Goal: Task Accomplishment & Management: Use online tool/utility

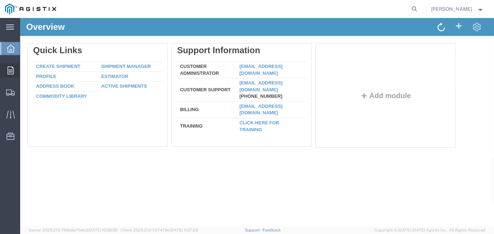
click at [9, 71] on icon at bounding box center [11, 71] width 6 height 8
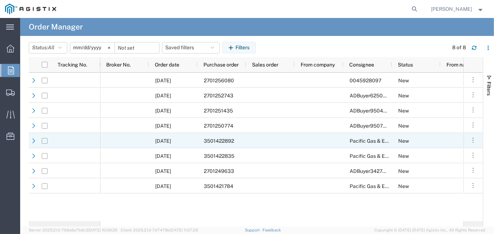
click at [47, 141] on input "Press Space to toggle row selection (unchecked)" at bounding box center [45, 141] width 6 height 6
checkbox input "true"
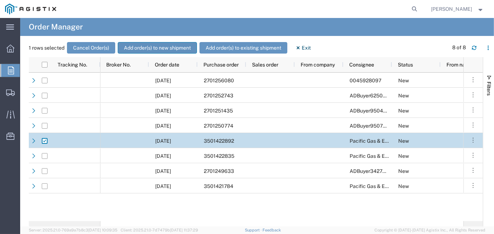
click at [162, 49] on button "Add order(s) to new shipment" at bounding box center [157, 48] width 79 height 12
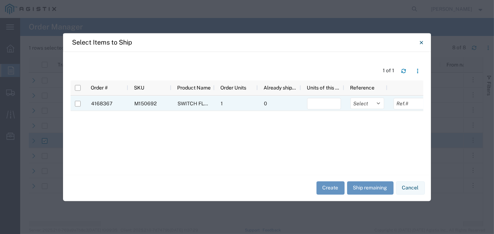
drag, startPoint x: 76, startPoint y: 102, endPoint x: 262, endPoint y: 106, distance: 186.6
click at [77, 103] on input "Press Space to toggle row selection (unchecked)" at bounding box center [78, 104] width 6 height 6
checkbox input "true"
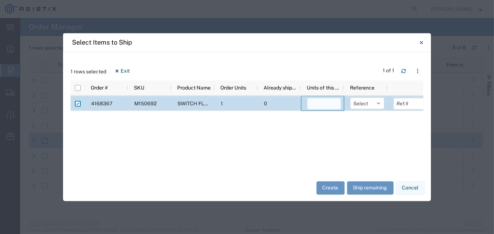
click at [308, 99] on input "number" at bounding box center [324, 104] width 34 height 12
type input "1"
click at [378, 105] on select "Select Purchase Order Delivery Number" at bounding box center [367, 104] width 34 height 12
select select "PURCHORD"
click at [350, 98] on select "Select Purchase Order Delivery Number" at bounding box center [367, 104] width 34 height 12
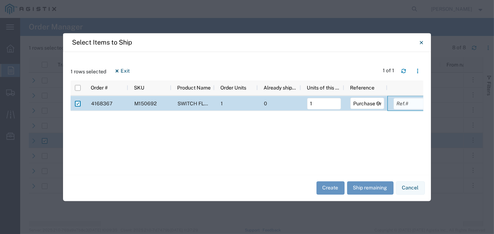
click at [397, 104] on input "text" at bounding box center [411, 104] width 34 height 12
type input "SO# 133189"
click at [330, 186] on button "Create" at bounding box center [331, 188] width 28 height 13
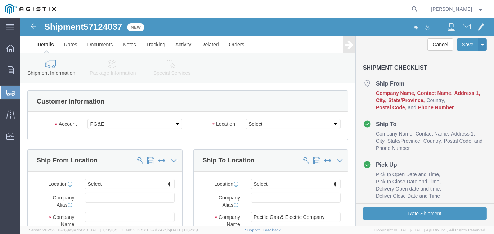
select select
click select "Select All Others [GEOGRAPHIC_DATA] [GEOGRAPHIC_DATA] [GEOGRAPHIC_DATA] [GEOGRA…"
click input "text"
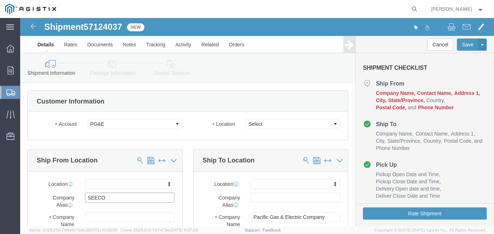
type input "SEECO"
type input "Southern Electrical Equipment CO"
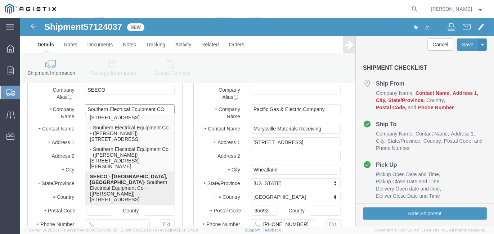
scroll to position [52, 0]
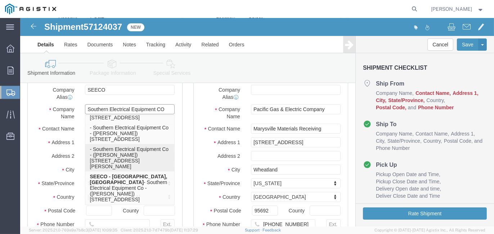
click p "- Southern Electrical Equipment Co - ([PERSON_NAME]) [STREET_ADDRESS][PERSON_NA…"
select select
type input "Southern Electrical Equipment Co"
type input "[PERSON_NAME]"
type input "[STREET_ADDRESS][PERSON_NAME]"
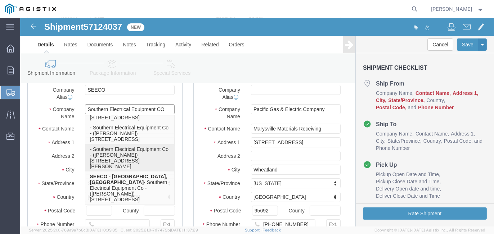
type input "Charlotte"
type input "28208"
type input "[PHONE_NUMBER]"
type input "[EMAIL_ADDRESS][DOMAIN_NAME]"
checkbox input "true"
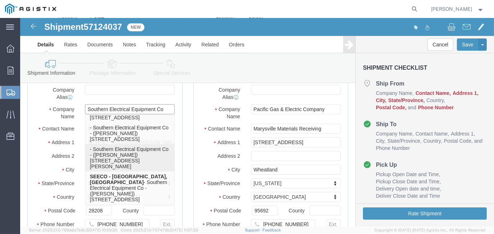
select select "NC"
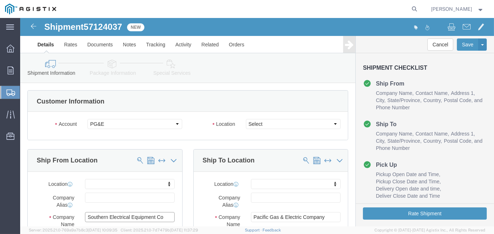
scroll to position [36, 0]
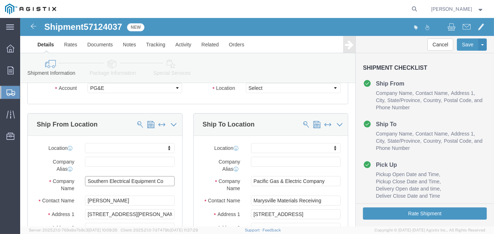
type input "Southern Electrical Equipment Co"
click input "text"
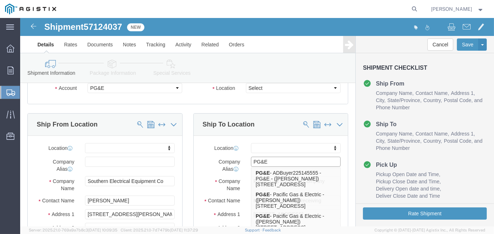
type input "PG&E"
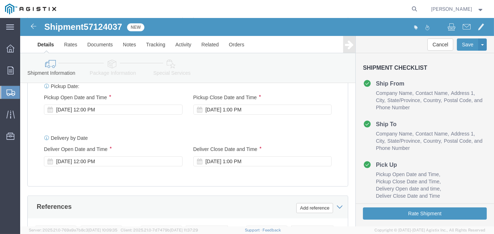
scroll to position [360, 0]
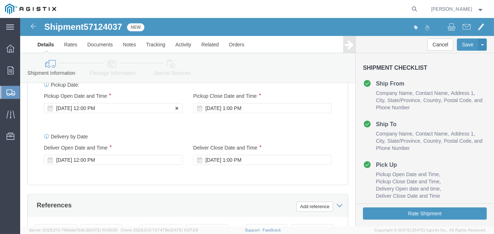
click div "[DATE] 12:00 PM"
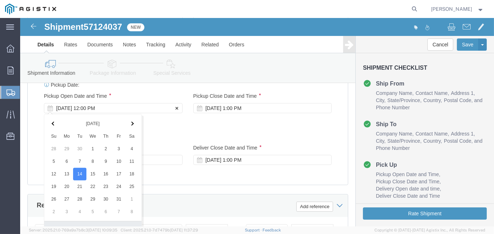
scroll to position [475, 0]
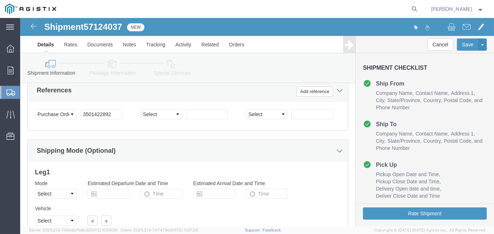
click div "Shipping Mode (Optional)"
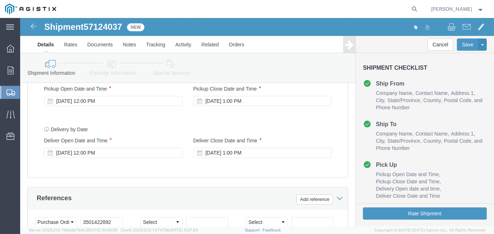
scroll to position [331, 0]
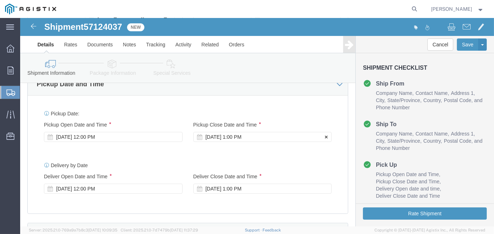
click div "[DATE] 1:00 PM"
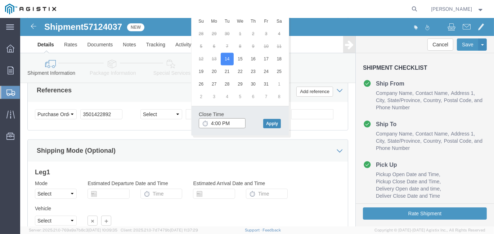
type input "4:00 PM"
click button "Apply"
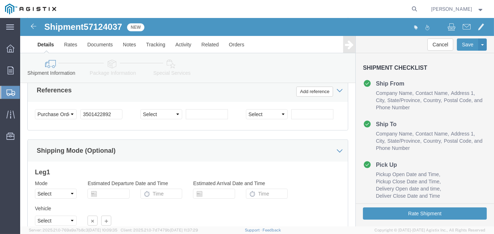
scroll to position [367, 0]
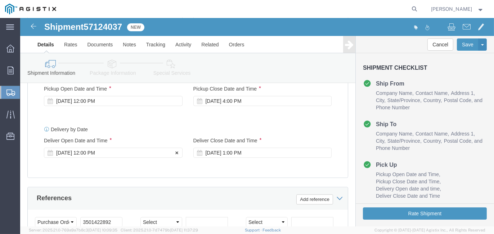
click div "[DATE] 12:00 PM"
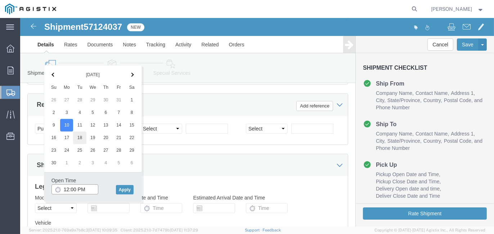
scroll to position [455, 0]
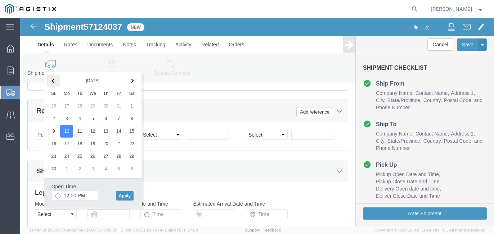
click span
type input "9:00 AM"
click button "Apply"
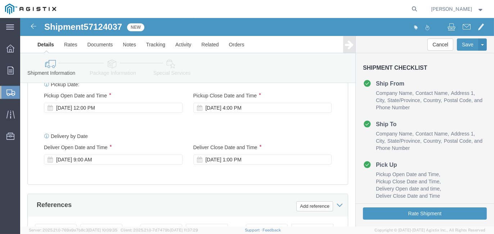
scroll to position [347, 0]
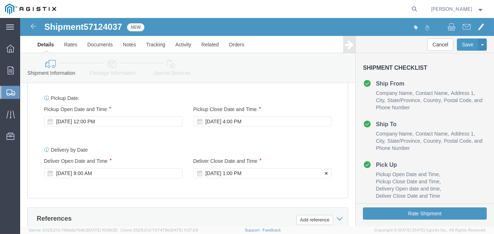
click div "[DATE] 1:00 PM"
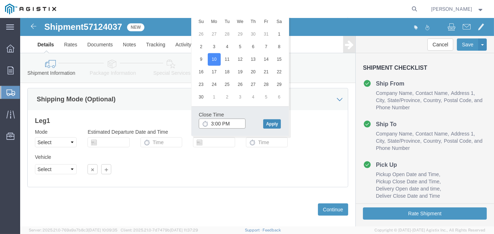
type input "3:00 PM"
click button "Apply"
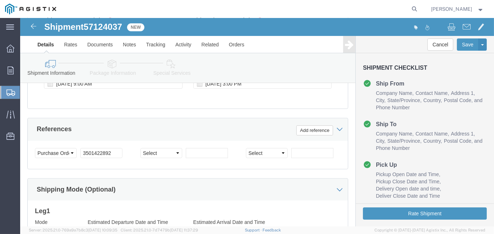
scroll to position [419, 0]
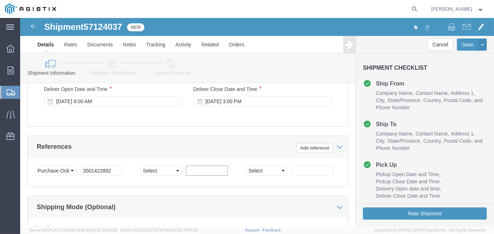
click input "text"
click select "Select Account Type Activity ID Airline Appointment Number ASN Batch Request # …"
select select "SALEORDR"
click select "Select Account Type Activity ID Airline Appointment Number ASN Batch Request # …"
click input "text"
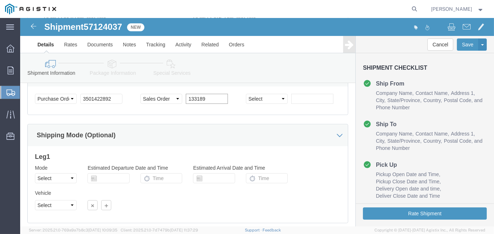
scroll to position [383, 0]
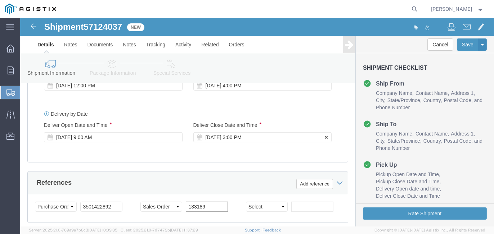
type input "133189"
click div "[DATE] 3:00 PM"
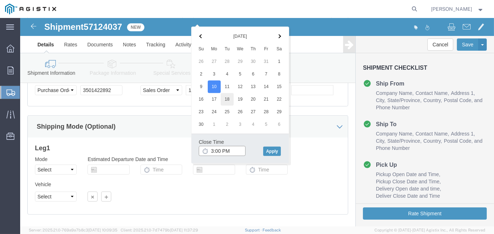
scroll to position [455, 0]
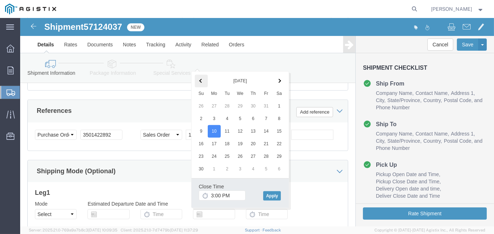
click span
click button "Apply"
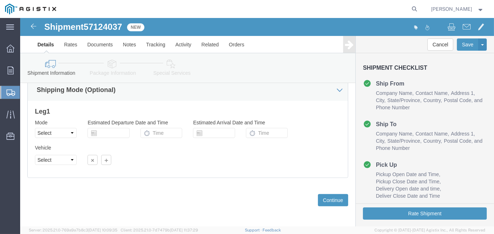
scroll to position [537, 0]
click select "Select Air Less than Truckload Multi-Leg Ocean Freight Rail Small Parcel Truckl…"
select select "LTL"
click select "Select Air Less than Truckload Multi-Leg Ocean Freight Rail Small Parcel Truckl…"
click select "Select Straight Truck"
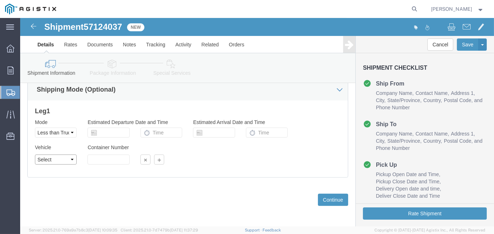
select select "STTR"
click select "Select Straight Truck"
click button "Continue"
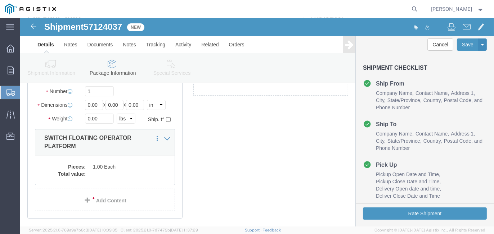
scroll to position [6, 0]
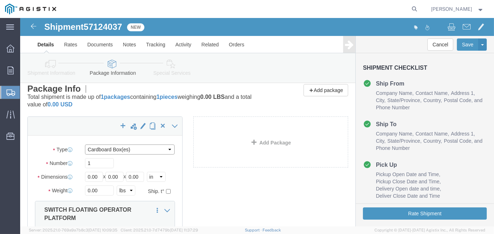
click select "Select Bulk Bundle(s) Cardboard Box(es) Carton(s) Crate(s) Drum(s) (Fiberboard)…"
select select "PONS"
click select "Select Bulk Bundle(s) Cardboard Box(es) Carton(s) Crate(s) Drum(s) (Fiberboard)…"
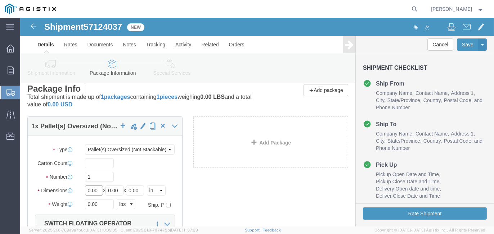
drag, startPoint x: 77, startPoint y: 171, endPoint x: 37, endPoint y: 162, distance: 40.6
click div "Package Type Select Bulk Bundle(s) Cardboard Box(es) Carton(s) Crate(s) Drum(s)…"
type input "70"
type input "72"
type input "47"
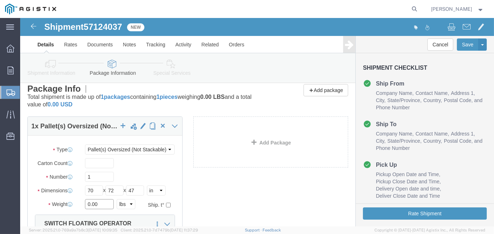
drag, startPoint x: 80, startPoint y: 187, endPoint x: 43, endPoint y: 181, distance: 37.6
click div "Weight 0.00 Select kgs lbs Ship. t°"
type input "579"
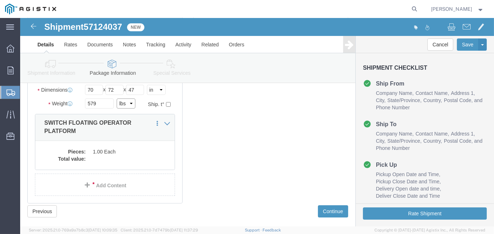
scroll to position [114, 0]
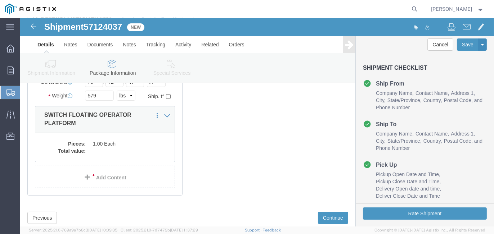
click div "1 x Pallet(s) Oversized (Not Stackable) Package Type Select Bulk Bundle(s) Card…"
click dd
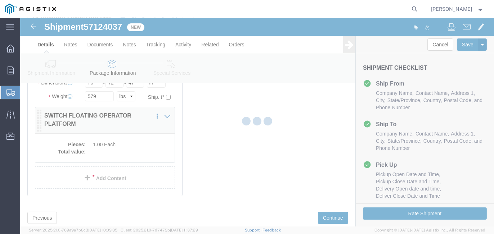
click at [105, 154] on div at bounding box center [257, 122] width 474 height 209
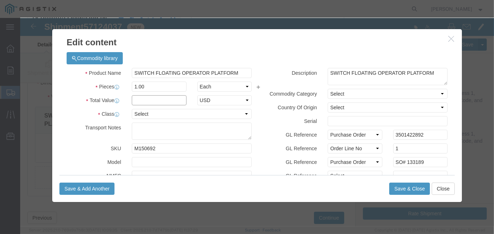
click input "text"
type input "2102.32"
select select "USD"
click select "Select 50 55 60 65 70 85 92.5 100 125 175 250 300 400"
select select "125"
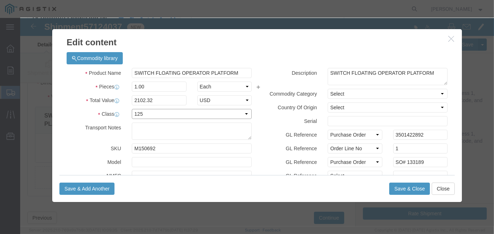
click select "Select 50 55 60 65 70 85 92.5 100 125 175 250 300 400"
click button "Save & Close"
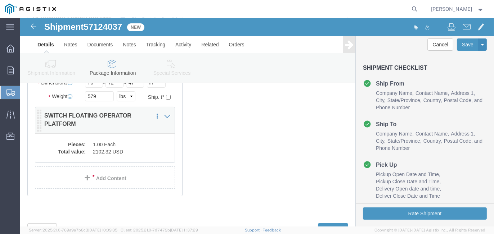
click div "Pieces: 1.00 Each Total value: 2102.32 USD"
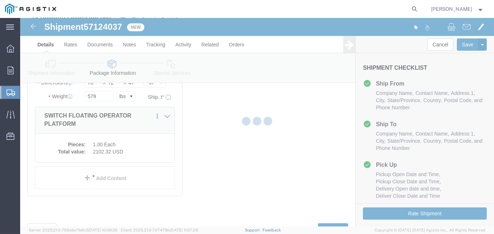
click at [144, 152] on div at bounding box center [257, 122] width 474 height 209
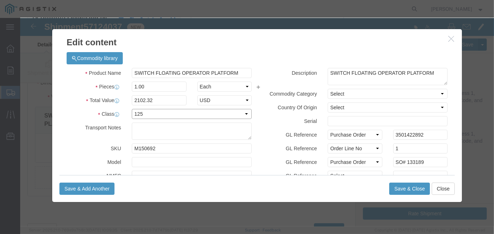
click select "Select 50 55 60 65 70 85 92.5 100 125 175 250 300 400"
select select "100"
click select "Select 50 55 60 65 70 85 92.5 100 125 175 250 300 400"
click button "Save & Close"
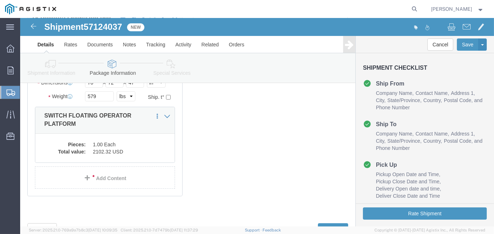
scroll to position [145, 0]
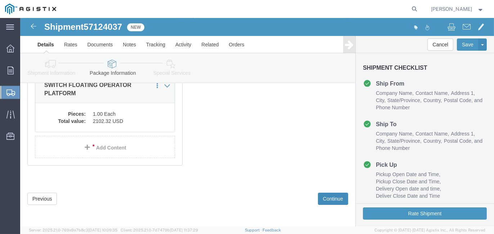
click button "Continue"
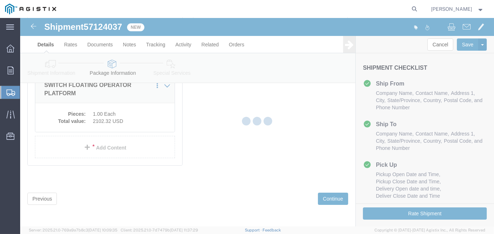
select select
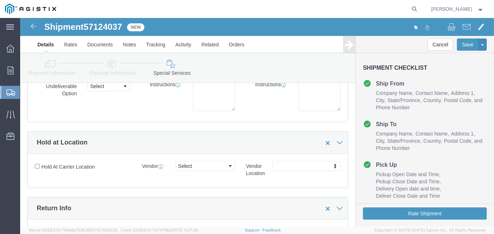
scroll to position [0, 0]
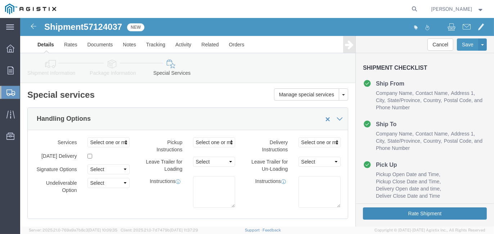
click button "Rate Shipment"
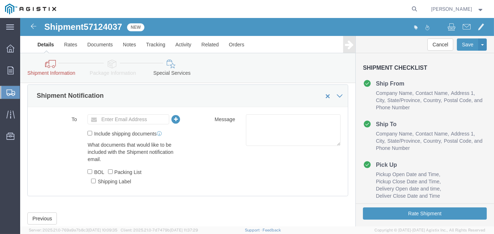
scroll to position [379, 0]
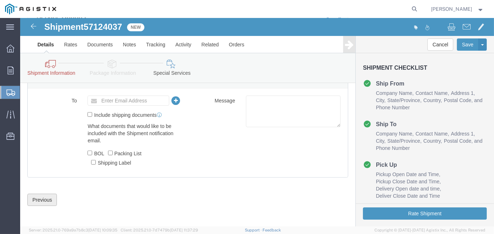
click button "Previous"
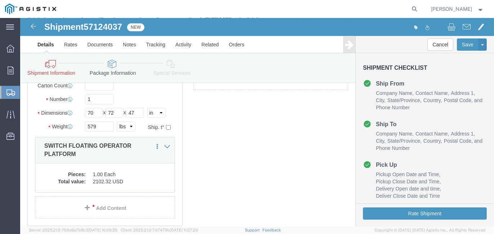
scroll to position [163, 0]
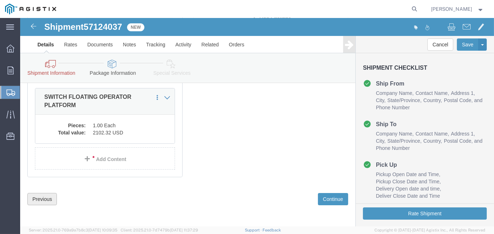
click button "Previous"
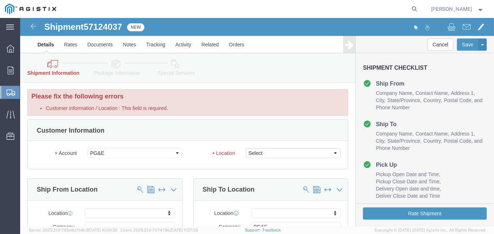
scroll to position [0, 0]
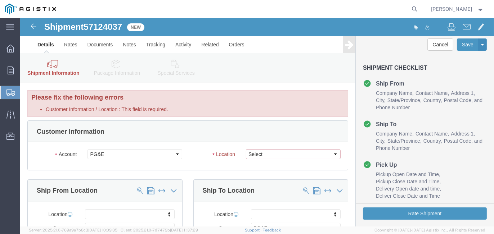
click select "Select All Others [GEOGRAPHIC_DATA] [GEOGRAPHIC_DATA] [GEOGRAPHIC_DATA] [GEOGRA…"
select select "19996"
click select "Select All Others [GEOGRAPHIC_DATA] [GEOGRAPHIC_DATA] [GEOGRAPHIC_DATA] [GEOGRA…"
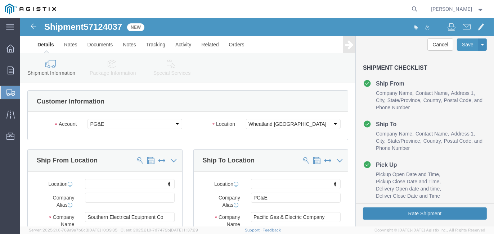
click button "Rate Shipment"
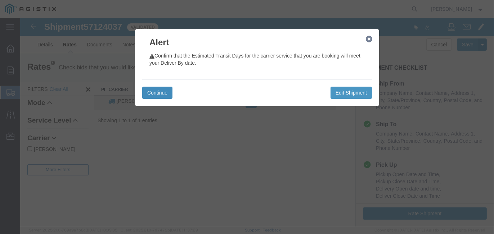
click at [161, 93] on button "Continue" at bounding box center [157, 93] width 30 height 12
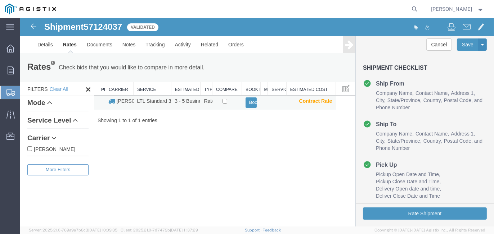
click at [222, 102] on td at bounding box center [228, 103] width 30 height 14
click at [249, 102] on button "Book" at bounding box center [251, 103] width 11 height 10
